Goal: Task Accomplishment & Management: Complete application form

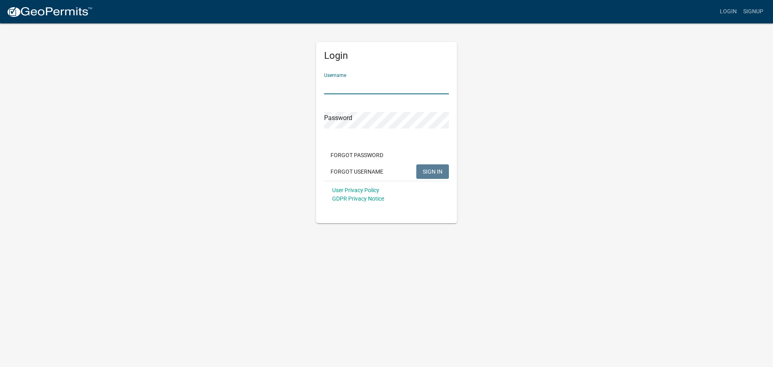
click at [354, 86] on input "Username" at bounding box center [386, 86] width 125 height 17
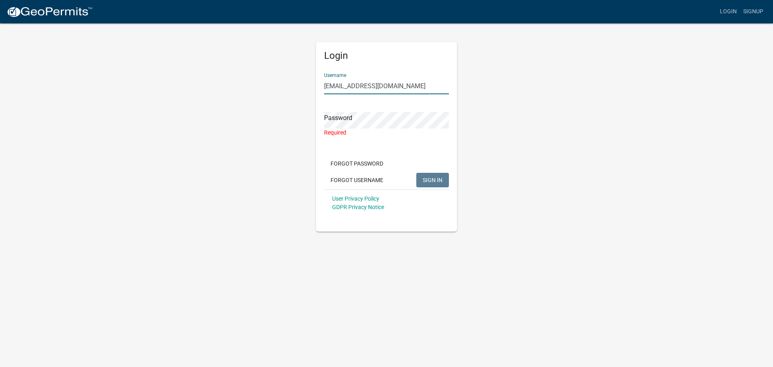
drag, startPoint x: 395, startPoint y: 86, endPoint x: 308, endPoint y: 90, distance: 86.7
click at [308, 90] on div "Login Username [PERSON_NAME][EMAIL_ADDRESS][DOMAIN_NAME] Password Required Forg…" at bounding box center [386, 127] width 459 height 209
type input "[PERSON_NAME].[PERSON_NAME]"
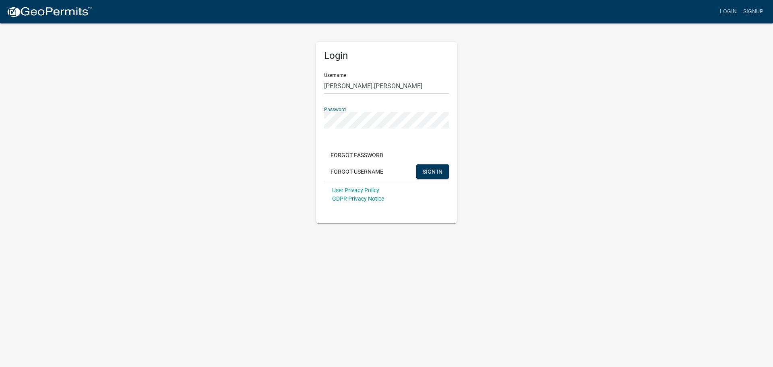
click at [314, 122] on div "Login Username [PERSON_NAME].[PERSON_NAME] Password Forgot Password Forgot User…" at bounding box center [386, 123] width 153 height 201
click at [433, 174] on span "SIGN IN" at bounding box center [433, 171] width 20 height 6
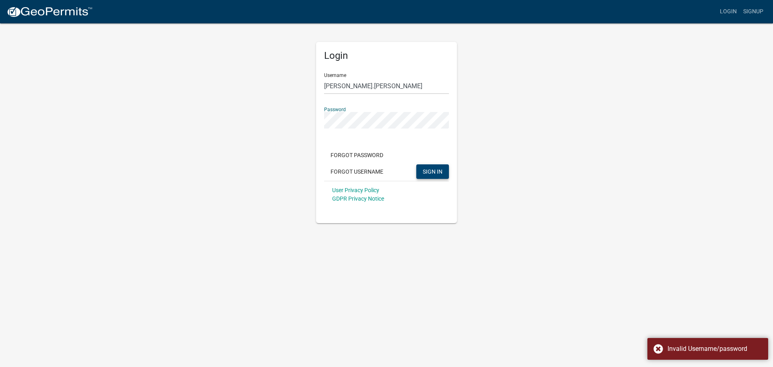
click at [307, 125] on div "Login Username [PERSON_NAME].[PERSON_NAME] Password Forgot Password Forgot User…" at bounding box center [386, 123] width 459 height 201
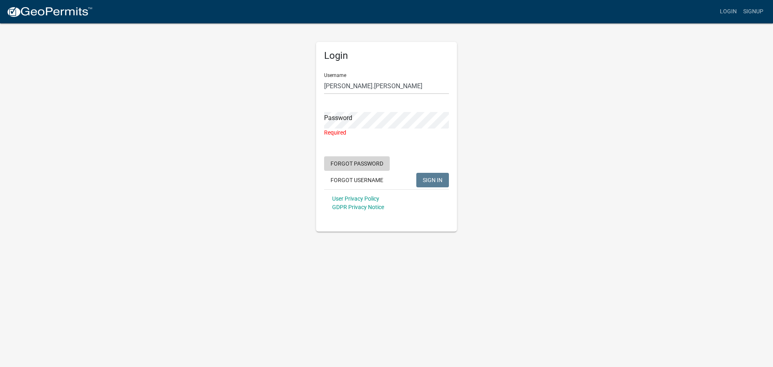
click at [347, 165] on button "Forgot Password" at bounding box center [357, 163] width 66 height 14
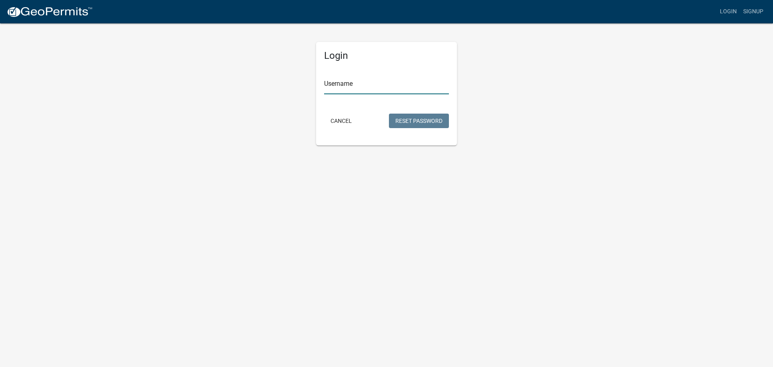
click at [375, 89] on input "Username" at bounding box center [386, 86] width 125 height 17
type input "[PERSON_NAME].[PERSON_NAME]"
click at [423, 120] on button "Reset Password" at bounding box center [419, 121] width 60 height 14
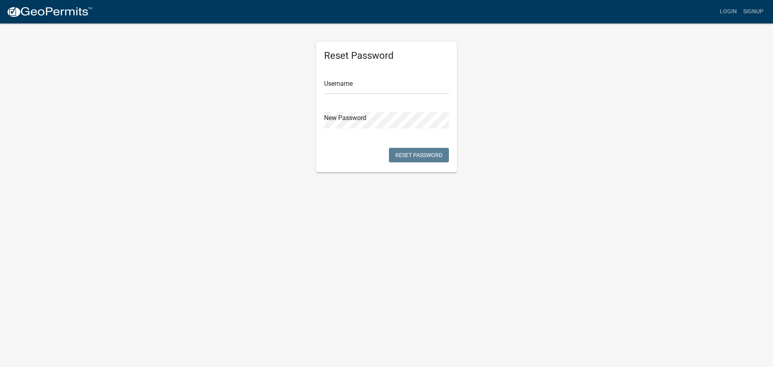
click at [357, 99] on div "Reset Password Username New Password Reset Password" at bounding box center [386, 107] width 141 height 130
click at [360, 86] on input "text" at bounding box center [386, 86] width 125 height 17
type input "[PERSON_NAME].[PERSON_NAME]"
click at [402, 152] on button "Reset Password" at bounding box center [419, 155] width 60 height 14
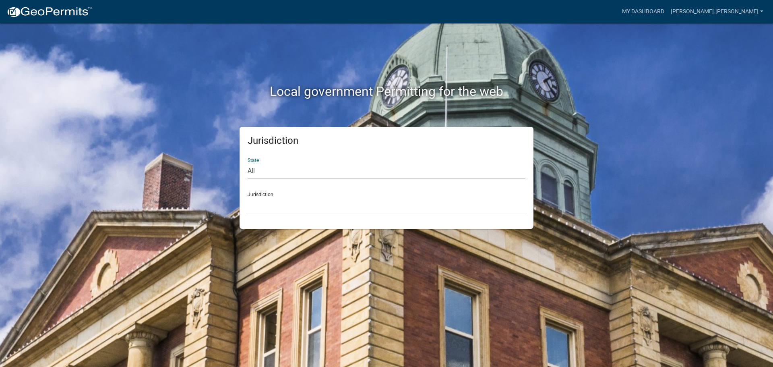
click at [265, 172] on select "All Colorado Georgia Indiana Iowa Kansas Minnesota Ohio South Carolina Wisconsin" at bounding box center [387, 171] width 278 height 17
select select "Minnesota"
click at [248, 163] on select "All Colorado Georgia Indiana Iowa Kansas Minnesota Ohio South Carolina Wisconsin" at bounding box center [387, 171] width 278 height 17
click at [260, 198] on select "Becker County, Minnesota Benton County, Minnesota Carlton County, Minnesota Cit…" at bounding box center [387, 205] width 278 height 17
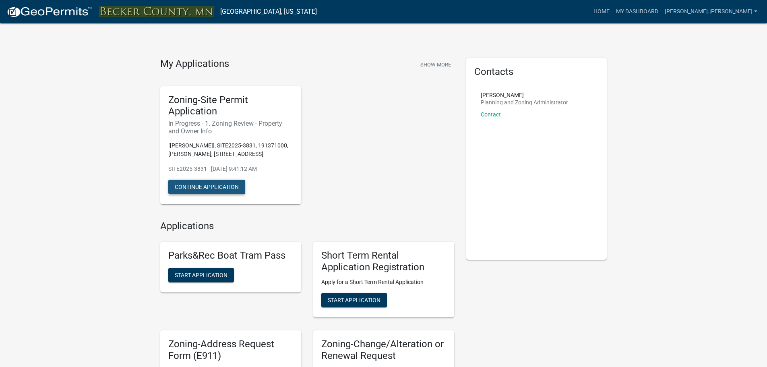
click at [209, 188] on button "Continue Application" at bounding box center [206, 187] width 77 height 14
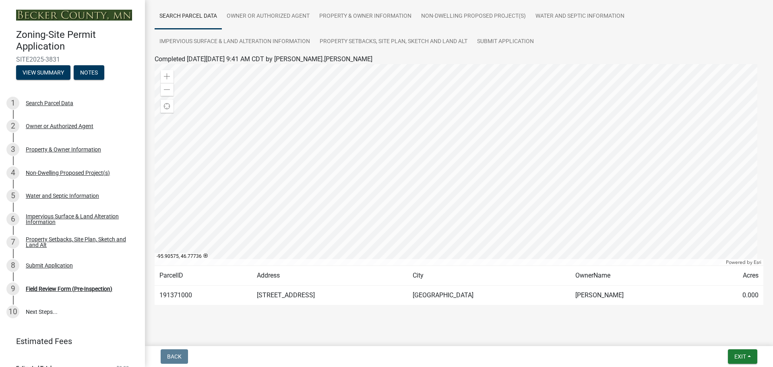
scroll to position [67, 0]
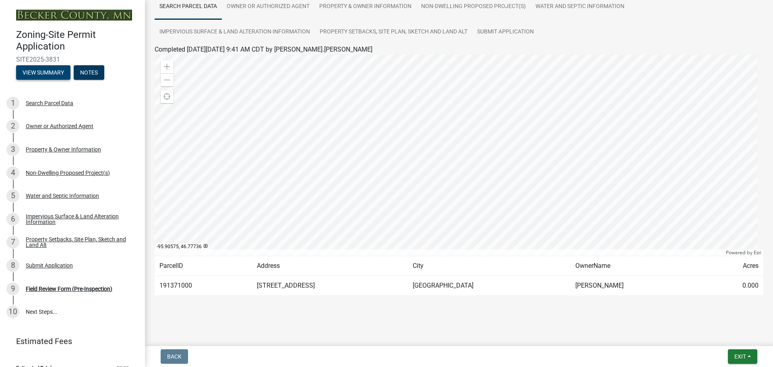
click at [39, 73] on button "View Summary" at bounding box center [43, 72] width 54 height 14
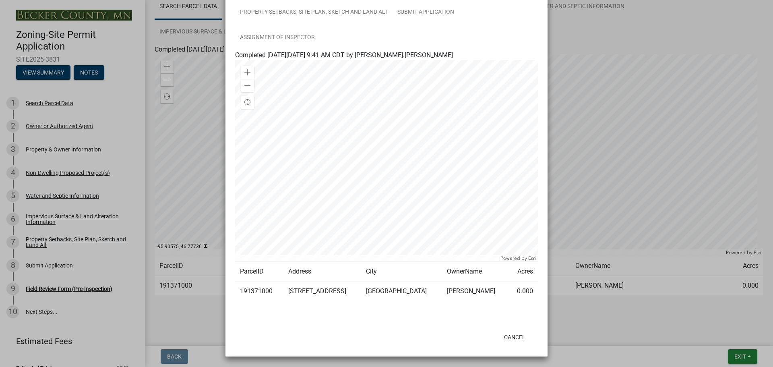
scroll to position [130, 0]
click at [310, 291] on td "14188 E FOX LAKE RD" at bounding box center [323, 291] width 78 height 20
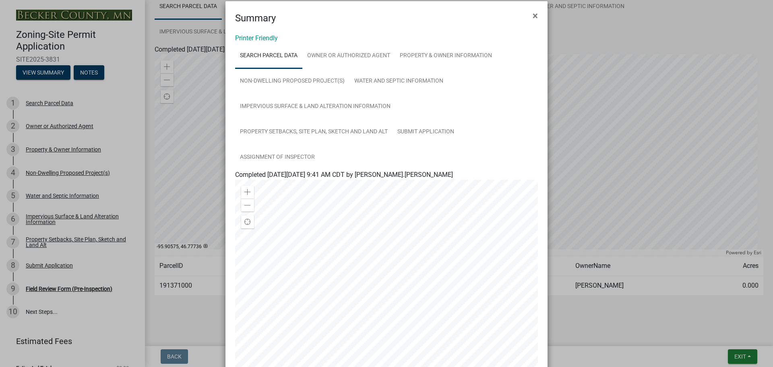
scroll to position [0, 0]
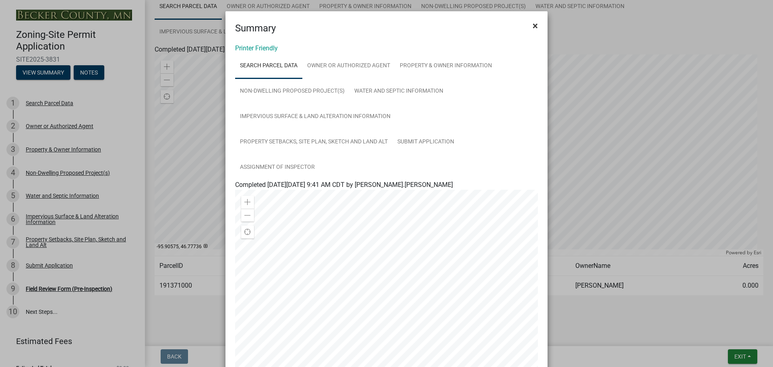
click at [533, 27] on span "×" at bounding box center [535, 25] width 5 height 11
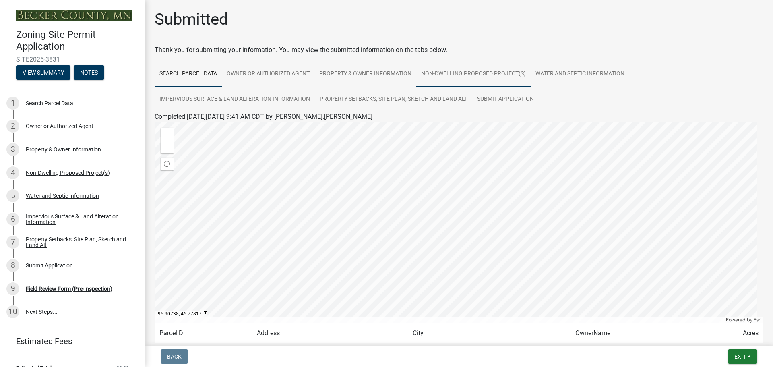
click at [466, 72] on link "Non-Dwelling Proposed Project(s)" at bounding box center [473, 74] width 114 height 26
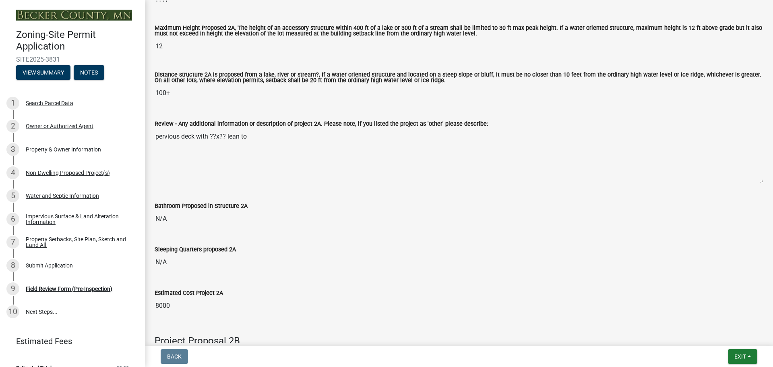
scroll to position [362, 0]
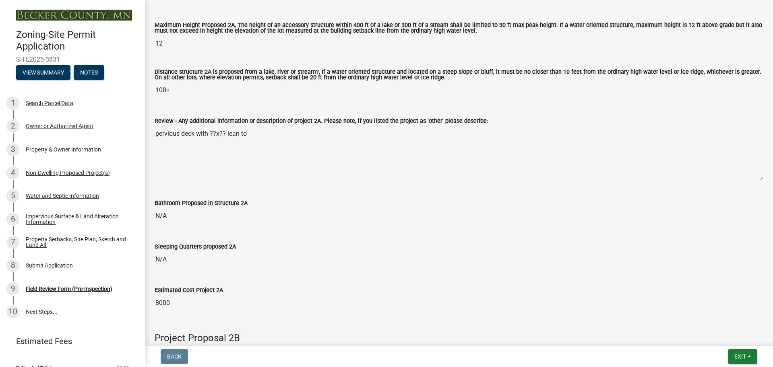
click at [259, 134] on textarea "pervious deck with ??x?? lean to" at bounding box center [459, 153] width 609 height 55
drag, startPoint x: 226, startPoint y: 134, endPoint x: 210, endPoint y: 137, distance: 16.5
click at [210, 137] on textarea "pervious deck with ??x?? lean to" at bounding box center [459, 153] width 609 height 55
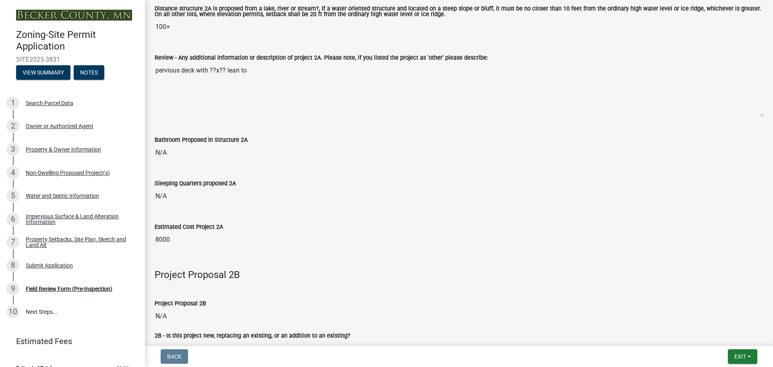
scroll to position [380, 0]
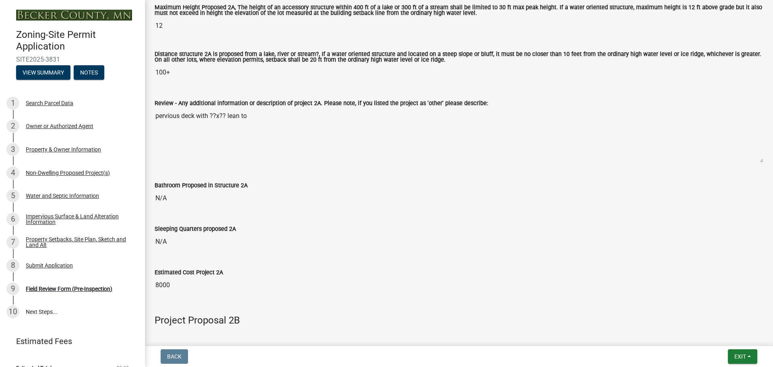
click at [226, 117] on textarea "pervious deck with ??x?? lean to" at bounding box center [459, 135] width 609 height 55
drag, startPoint x: 226, startPoint y: 117, endPoint x: 211, endPoint y: 120, distance: 14.8
click at [211, 120] on textarea "pervious deck with ??x?? lean to" at bounding box center [459, 135] width 609 height 55
click at [254, 134] on textarea "pervious deck with ??x?? lean to" at bounding box center [459, 135] width 609 height 55
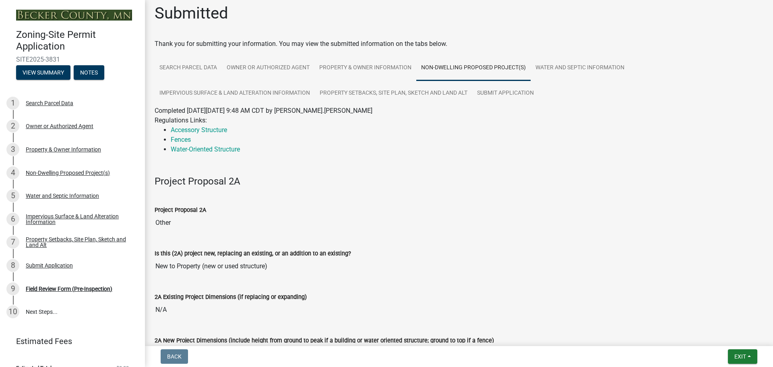
scroll to position [0, 0]
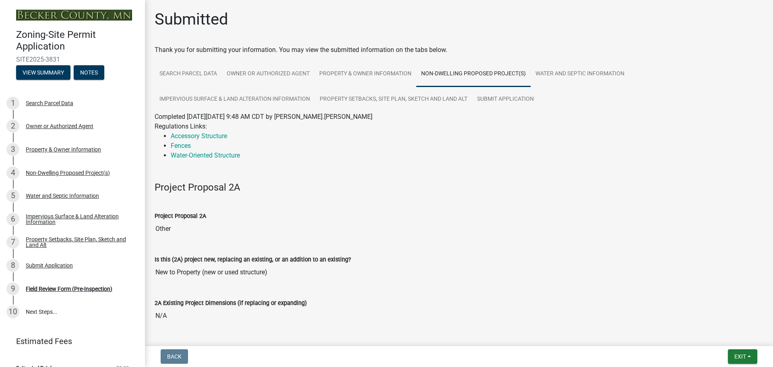
click at [484, 249] on div "Is this (2A) project new, replacing an existing, or an addition to an existing?…" at bounding box center [459, 261] width 609 height 37
